Goal: Browse casually

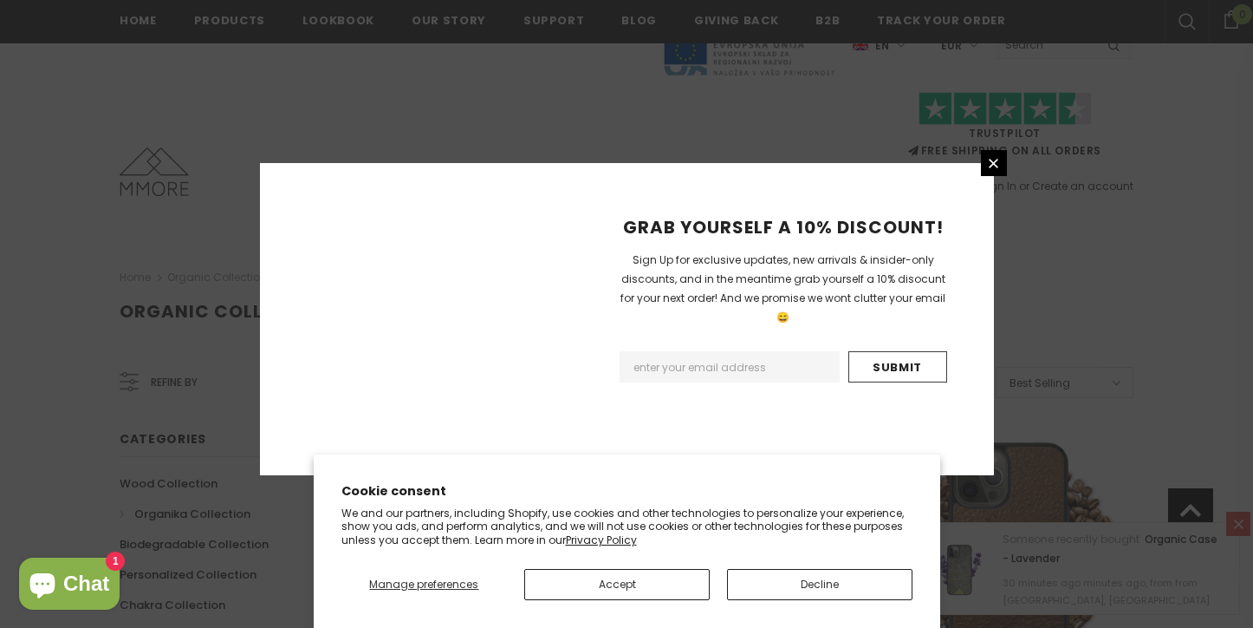
scroll to position [2113, 0]
